Goal: Find specific page/section: Find specific page/section

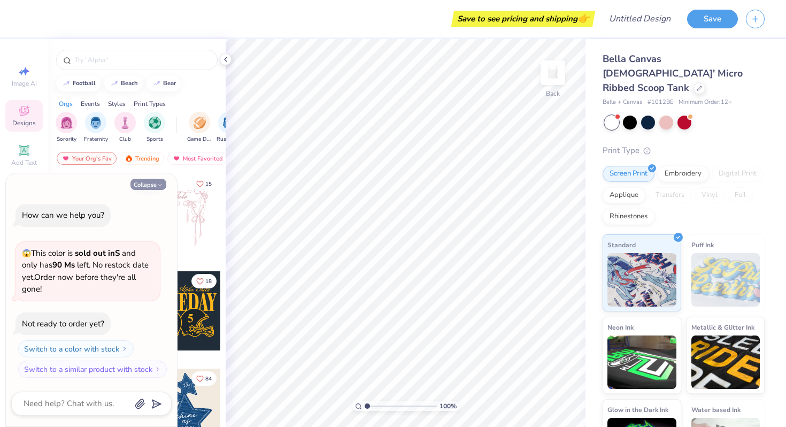
click at [155, 181] on button "Collapse" at bounding box center [148, 184] width 36 height 11
type textarea "x"
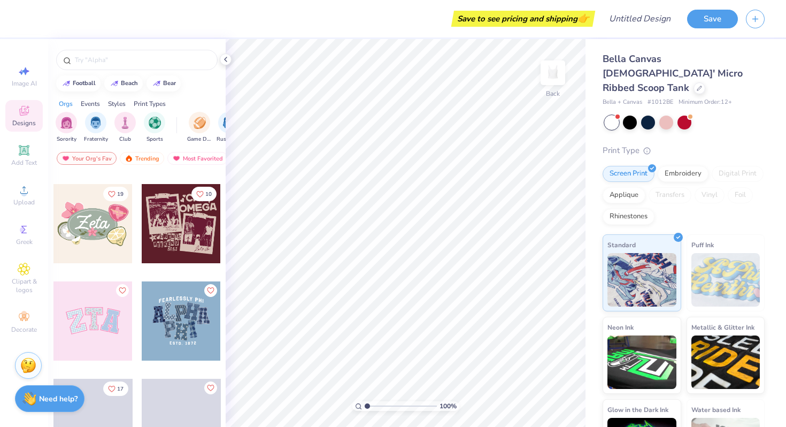
scroll to position [282, 0]
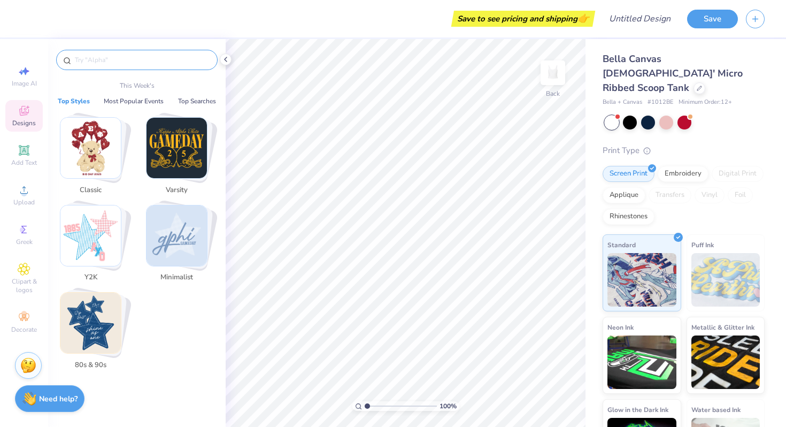
click at [110, 61] on input "text" at bounding box center [142, 60] width 137 height 11
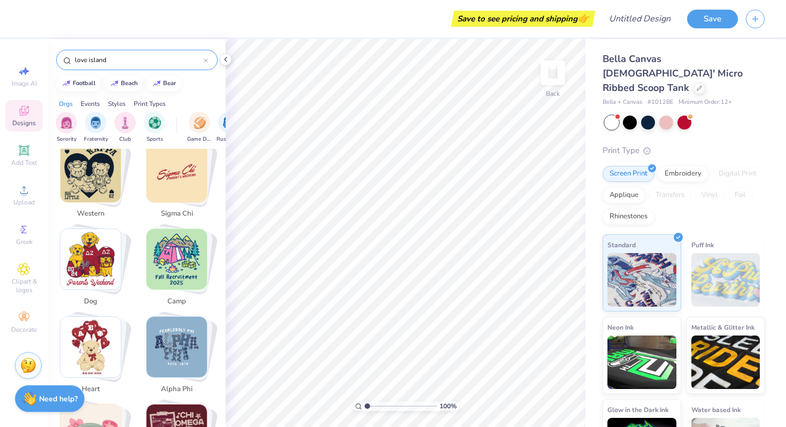
scroll to position [673, 0]
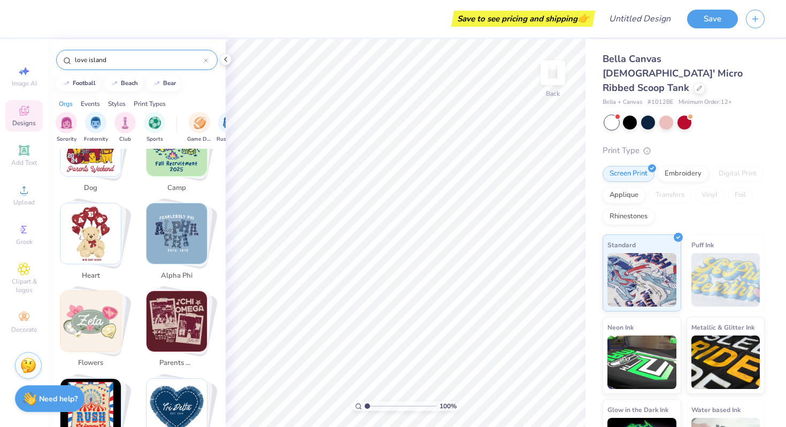
click at [101, 64] on input "love island" at bounding box center [139, 60] width 130 height 11
type input "island"
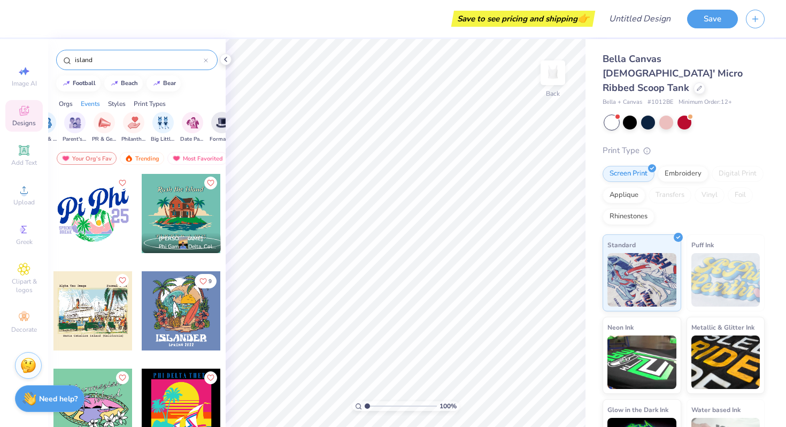
scroll to position [0, 185]
click at [133, 120] on img "filter for Philanthropy" at bounding box center [133, 122] width 12 height 12
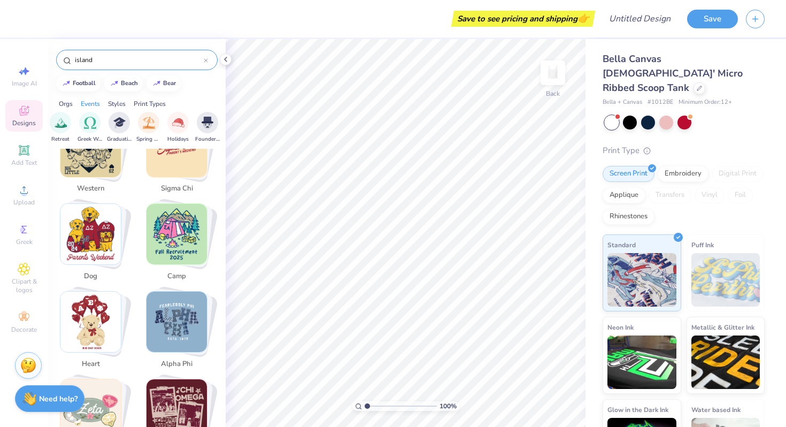
scroll to position [0, 375]
click at [148, 124] on img "filter for Spring Break" at bounding box center [148, 122] width 12 height 12
